Goal: Book appointment/travel/reservation

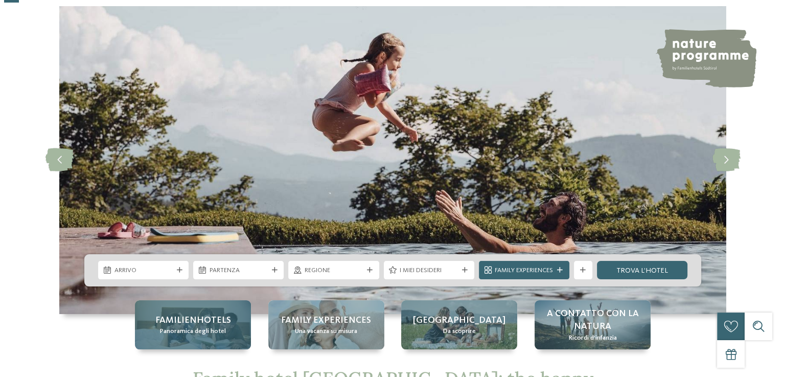
scroll to position [102, 0]
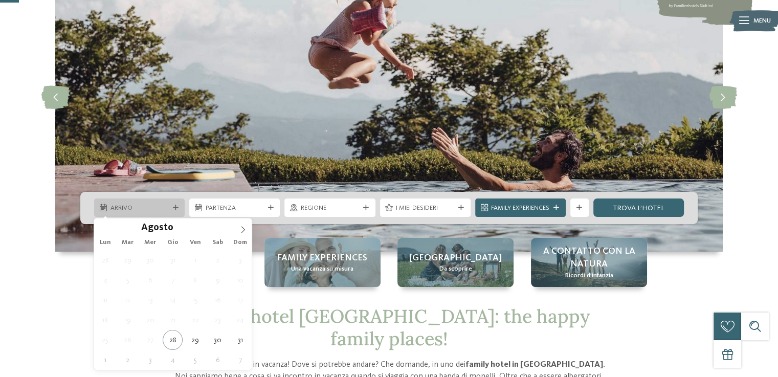
click at [175, 211] on div "Arrivo" at bounding box center [139, 207] width 90 height 18
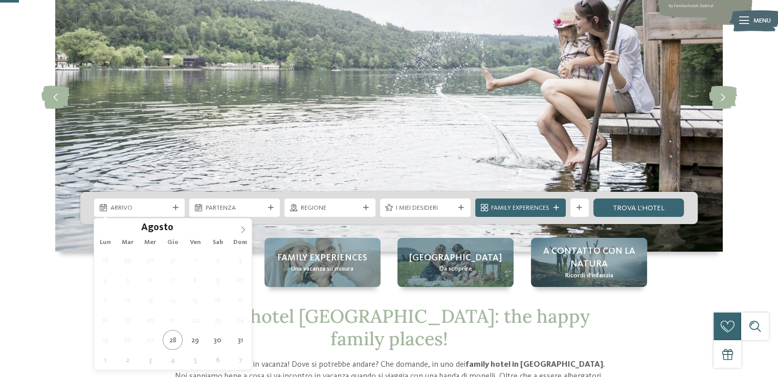
click at [241, 232] on icon at bounding box center [243, 229] width 4 height 7
type input "****"
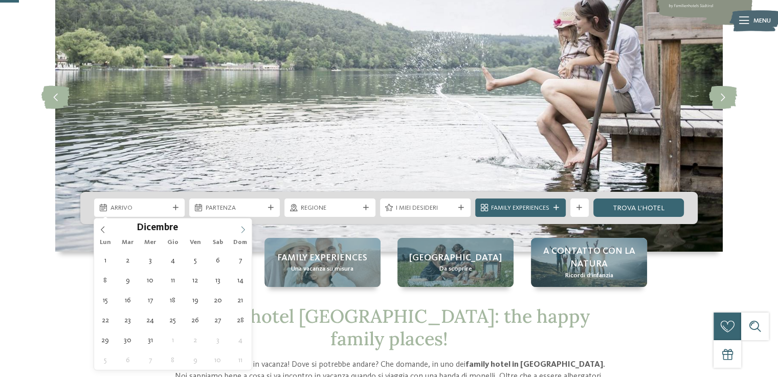
click at [241, 232] on icon at bounding box center [243, 229] width 4 height 7
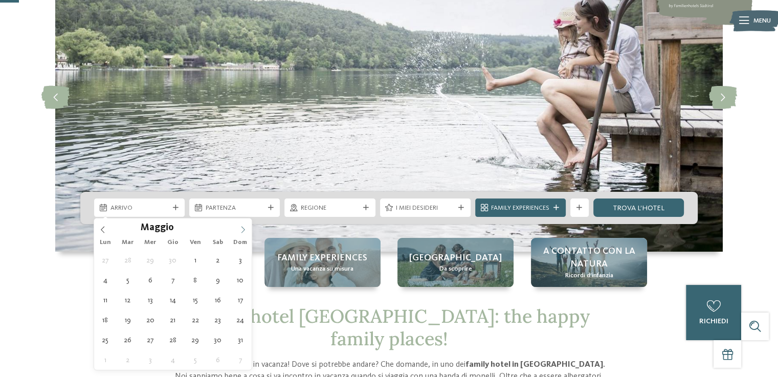
click at [241, 232] on icon at bounding box center [243, 229] width 4 height 7
click at [241, 236] on div "Lun Mar Mer Gio Ven Sab Dom" at bounding box center [172, 243] width 157 height 14
click at [241, 232] on icon at bounding box center [243, 229] width 4 height 7
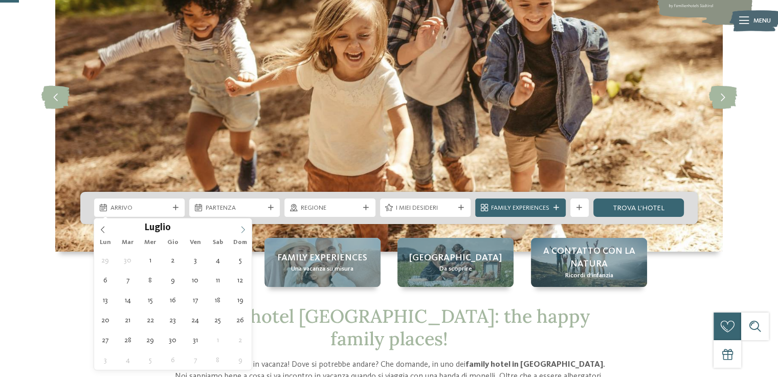
click at [241, 232] on icon at bounding box center [243, 229] width 4 height 7
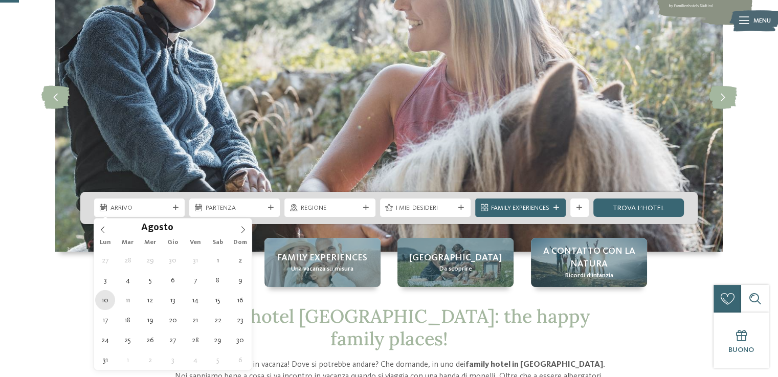
type div "[DATE]"
type input "****"
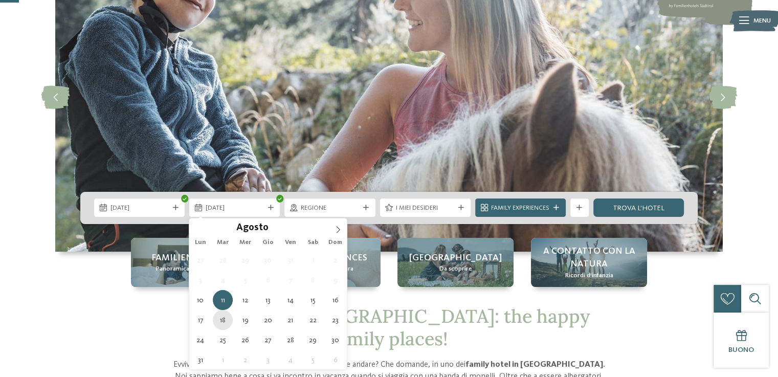
type div "[DATE]"
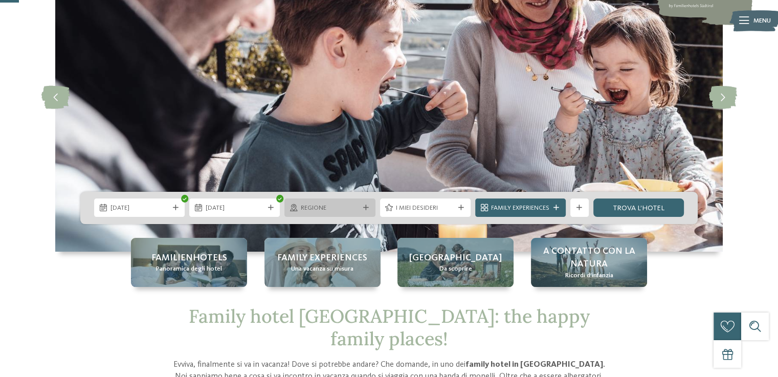
click at [369, 208] on div at bounding box center [365, 208] width 9 height 6
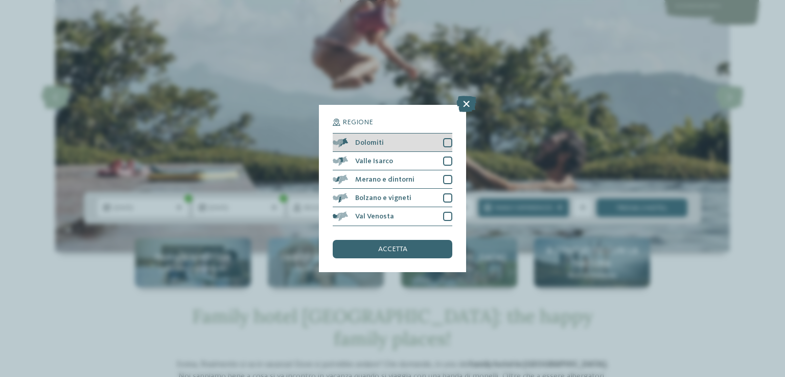
click at [447, 143] on div at bounding box center [447, 142] width 9 height 9
click at [397, 255] on div "accetta" at bounding box center [393, 249] width 120 height 18
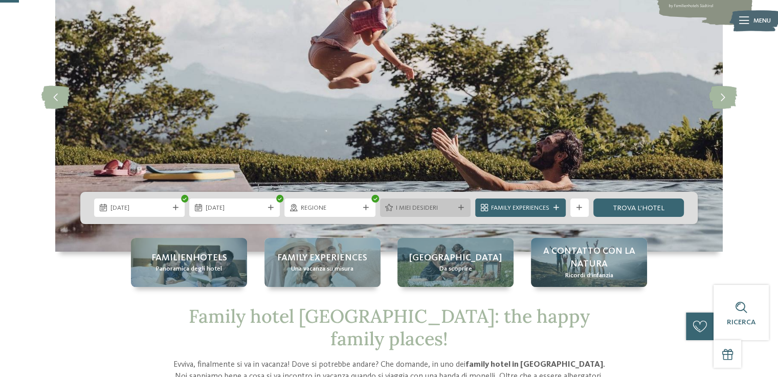
click at [458, 209] on icon at bounding box center [461, 208] width 6 height 6
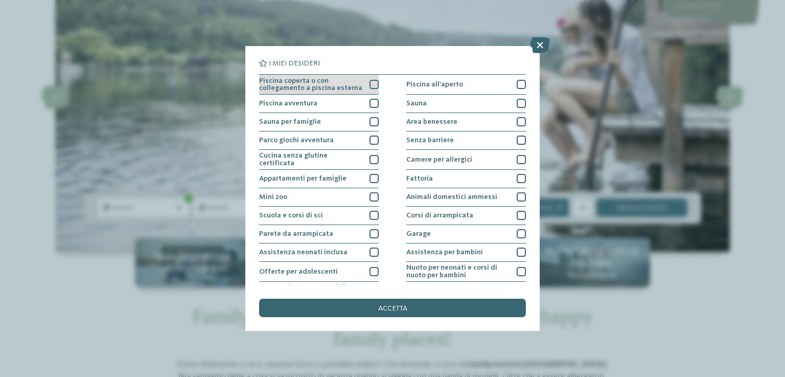
click at [372, 84] on div at bounding box center [374, 84] width 9 height 9
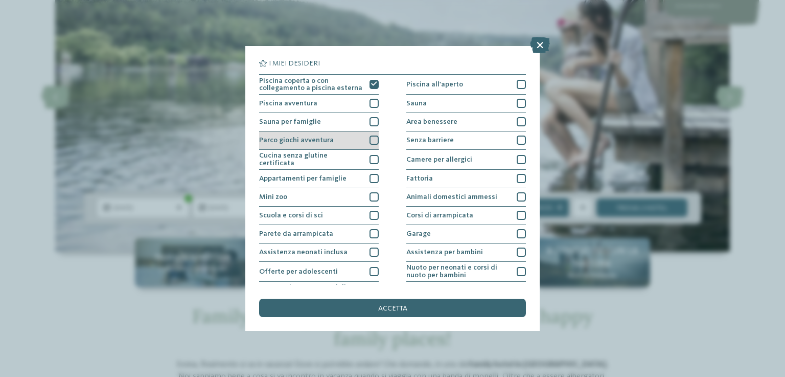
click at [370, 140] on div at bounding box center [374, 139] width 9 height 9
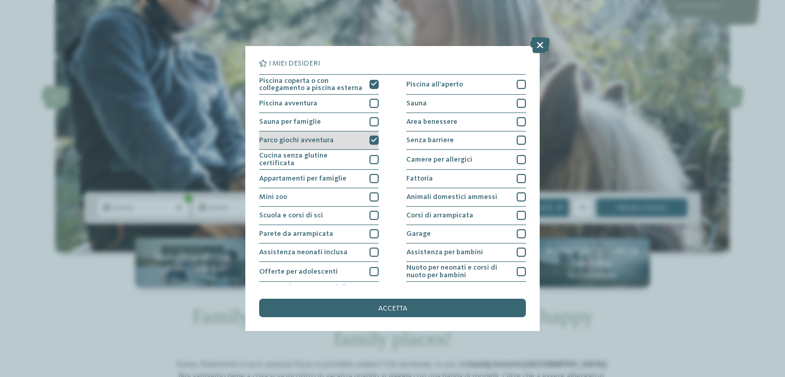
click at [371, 140] on icon at bounding box center [374, 141] width 6 height 6
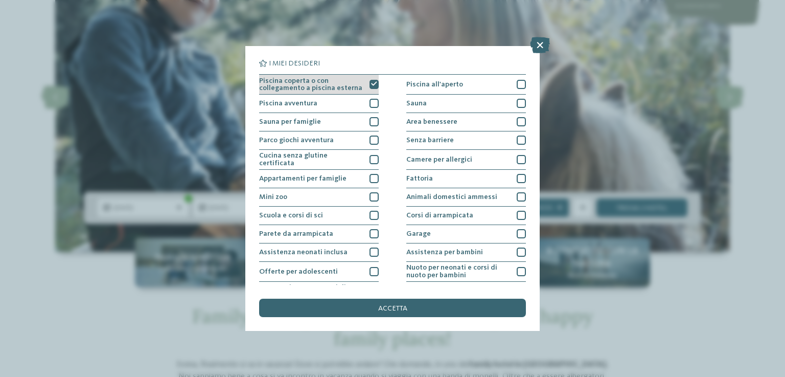
click at [372, 82] on icon at bounding box center [374, 84] width 6 height 6
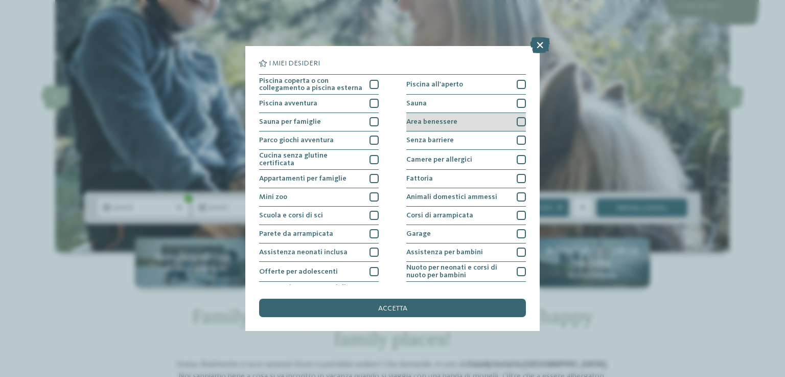
click at [517, 122] on div at bounding box center [521, 121] width 9 height 9
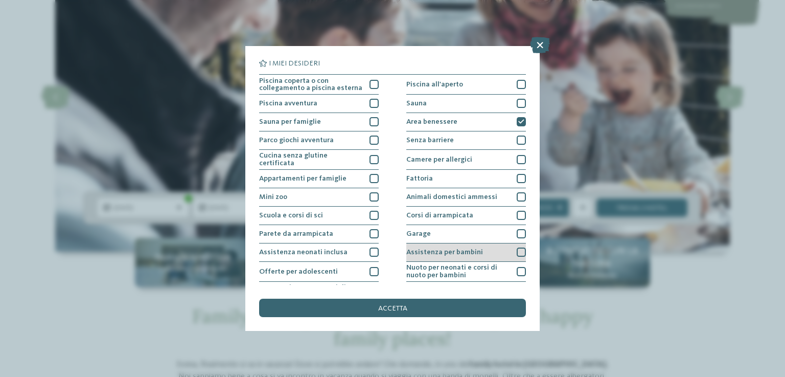
click at [517, 248] on div at bounding box center [521, 251] width 9 height 9
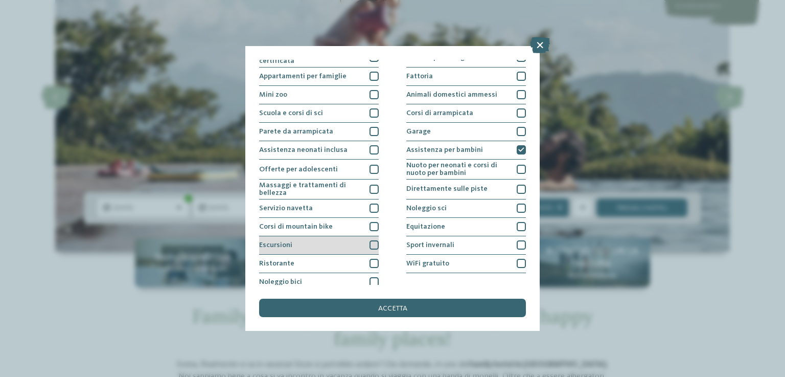
click at [370, 241] on div at bounding box center [374, 244] width 9 height 9
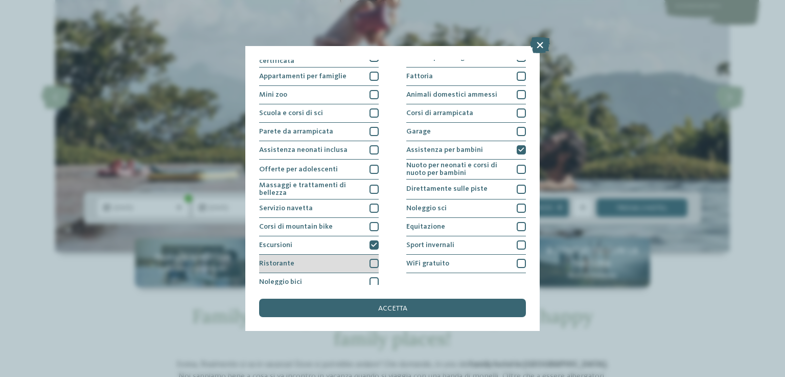
click at [373, 263] on div at bounding box center [374, 263] width 9 height 9
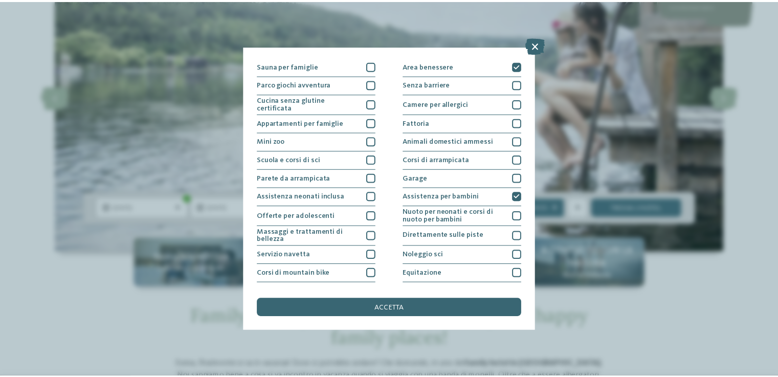
scroll to position [55, 0]
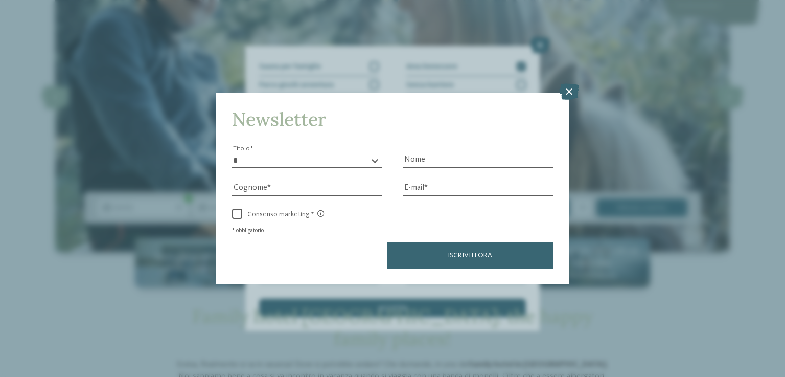
click at [569, 91] on icon at bounding box center [569, 91] width 20 height 16
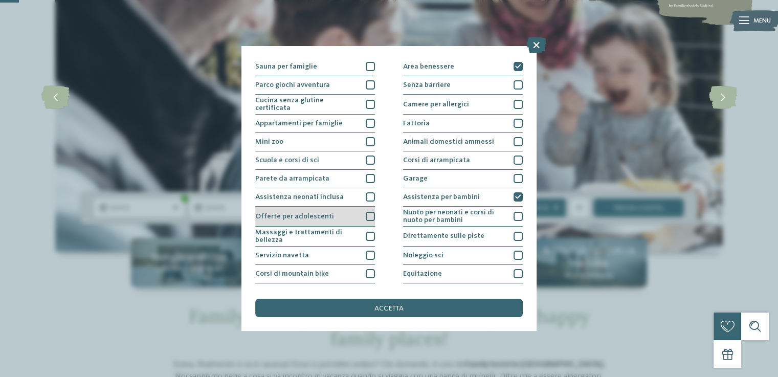
scroll to position [106, 0]
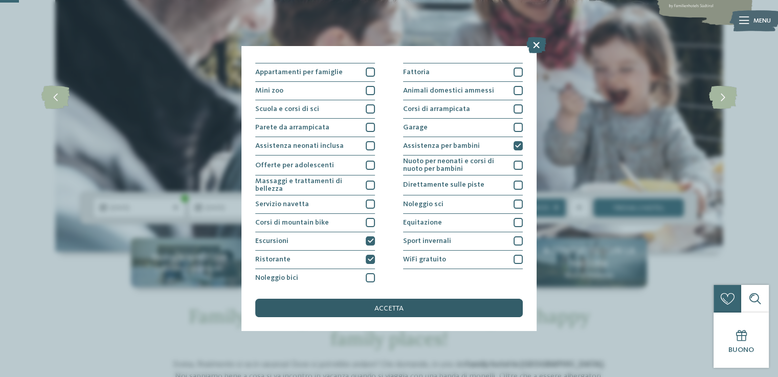
click at [376, 307] on span "accetta" at bounding box center [388, 308] width 29 height 7
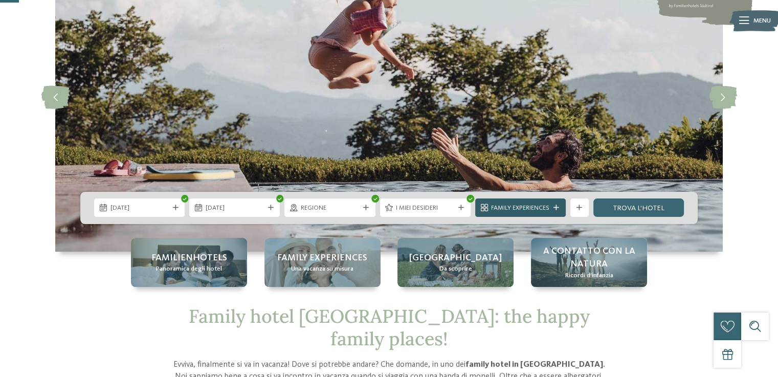
click at [559, 208] on div at bounding box center [556, 208] width 9 height 6
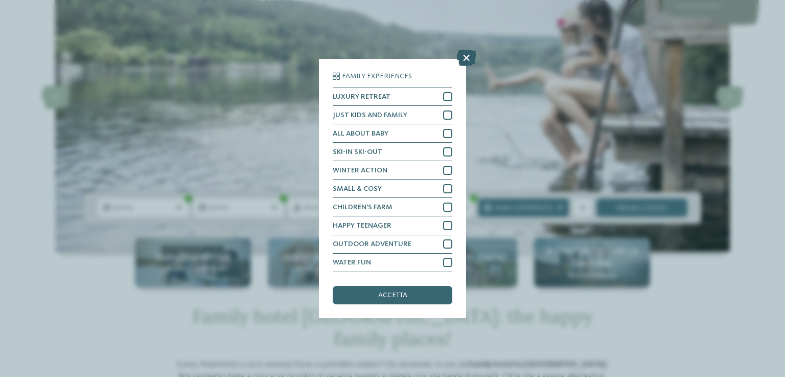
click at [466, 61] on icon at bounding box center [467, 58] width 20 height 16
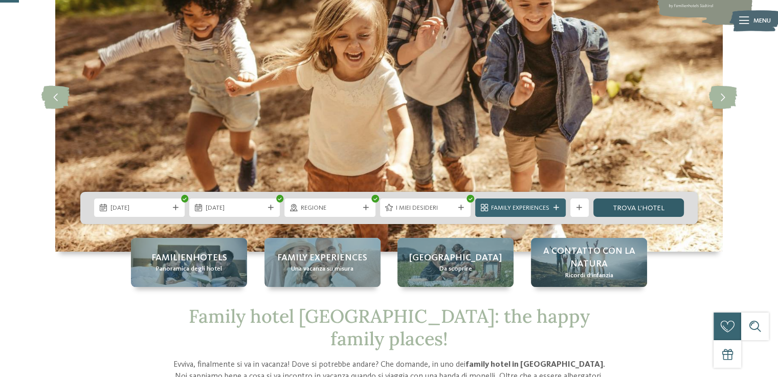
click at [635, 209] on link "trova l’hotel" at bounding box center [638, 207] width 90 height 18
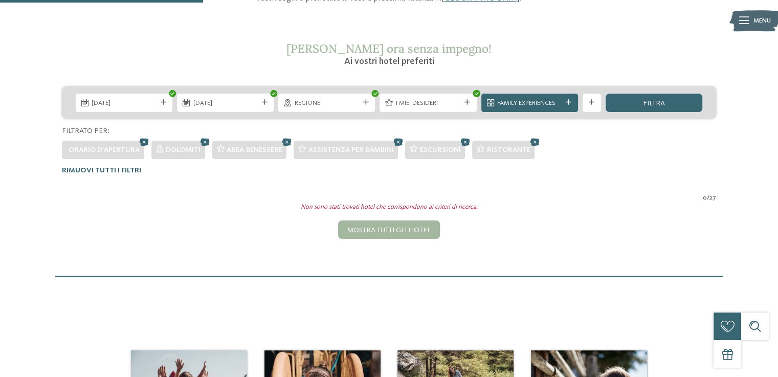
scroll to position [143, 0]
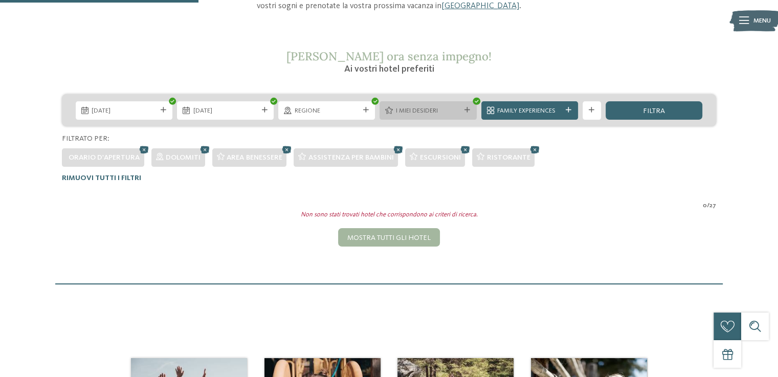
click at [467, 109] on icon at bounding box center [467, 110] width 6 height 6
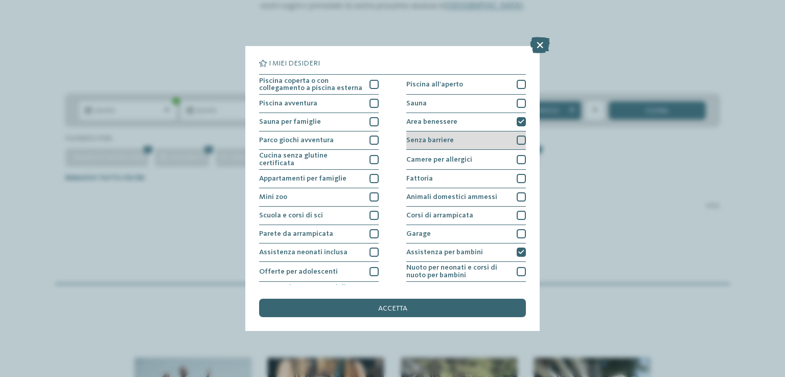
drag, startPoint x: 514, startPoint y: 120, endPoint x: 503, endPoint y: 141, distance: 23.6
click at [518, 121] on icon at bounding box center [521, 122] width 6 height 6
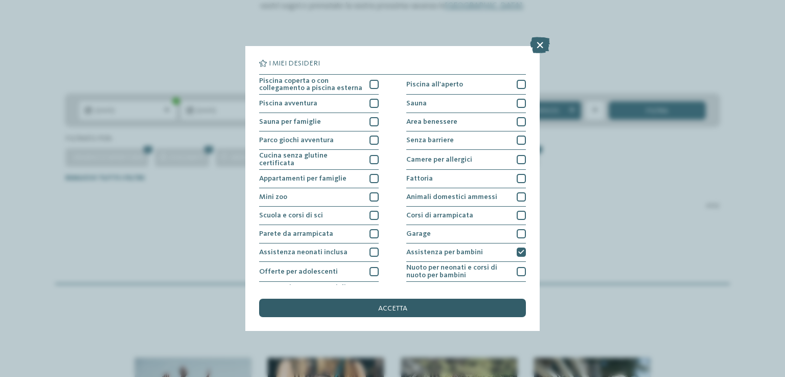
click at [400, 313] on div "accetta" at bounding box center [392, 308] width 267 height 18
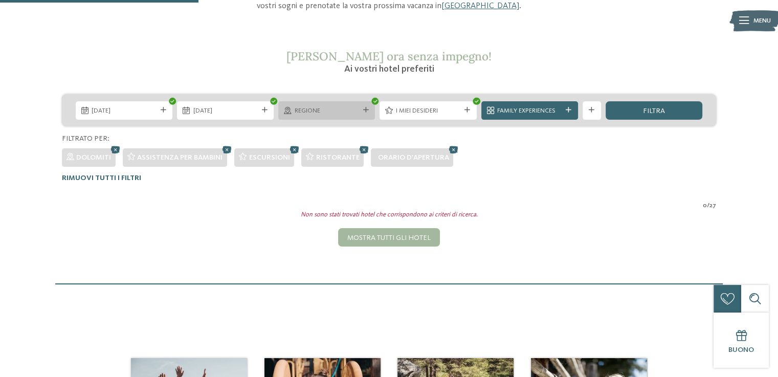
click at [367, 107] on icon at bounding box center [366, 110] width 6 height 6
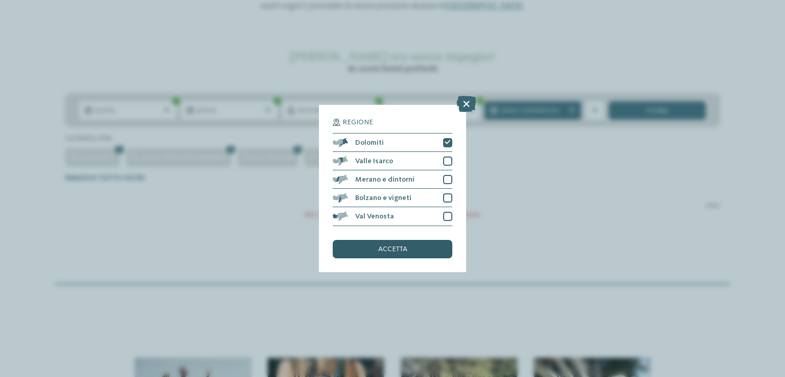
click at [400, 250] on span "accetta" at bounding box center [392, 248] width 29 height 7
